Goal: Navigation & Orientation: Go to known website

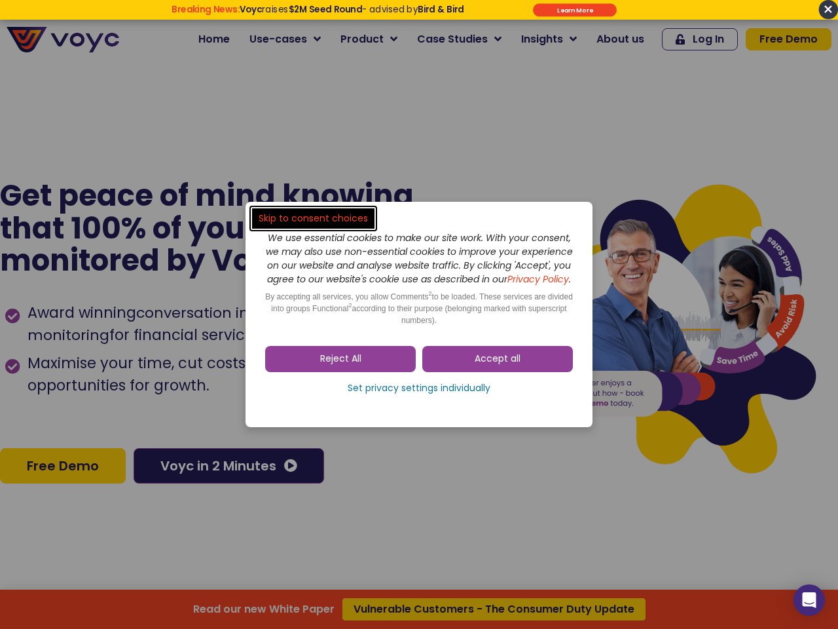
click at [498, 365] on span "Accept all" at bounding box center [498, 358] width 46 height 13
click at [340, 365] on div "Skip to consent choices We use essential cookies to make our site work. With yo…" at bounding box center [419, 314] width 838 height 629
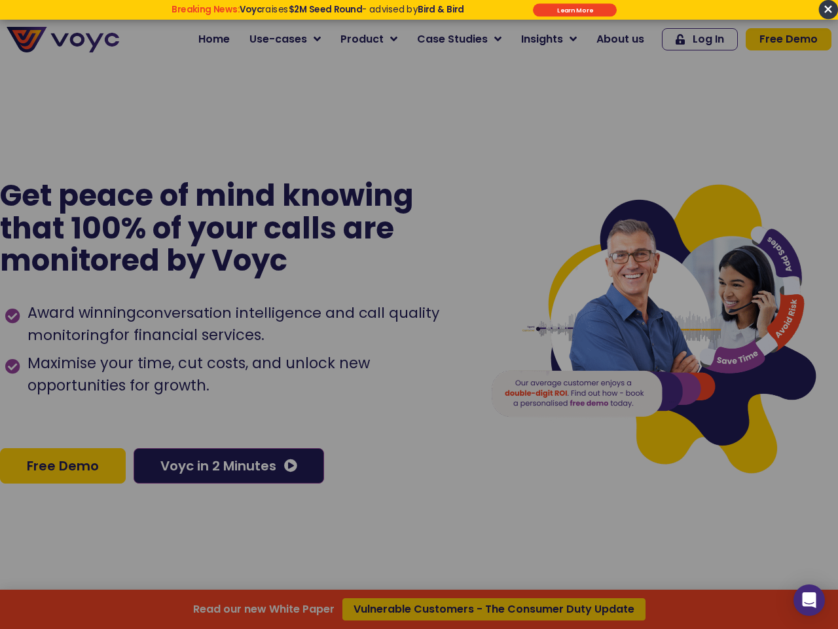
click at [419, 395] on div at bounding box center [419, 314] width 838 height 629
